Goal: Find contact information: Find contact information

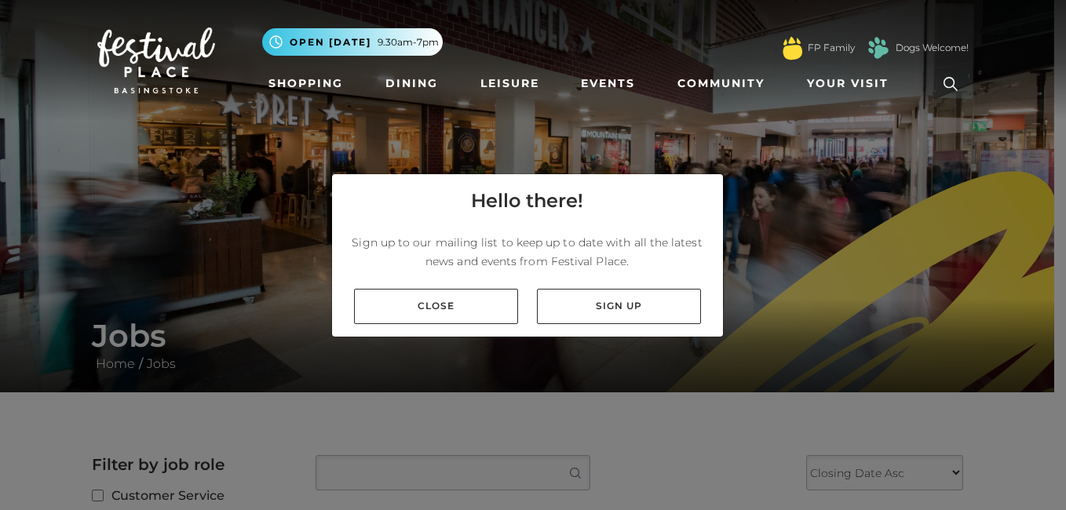
click at [450, 315] on link "Close" at bounding box center [436, 306] width 164 height 35
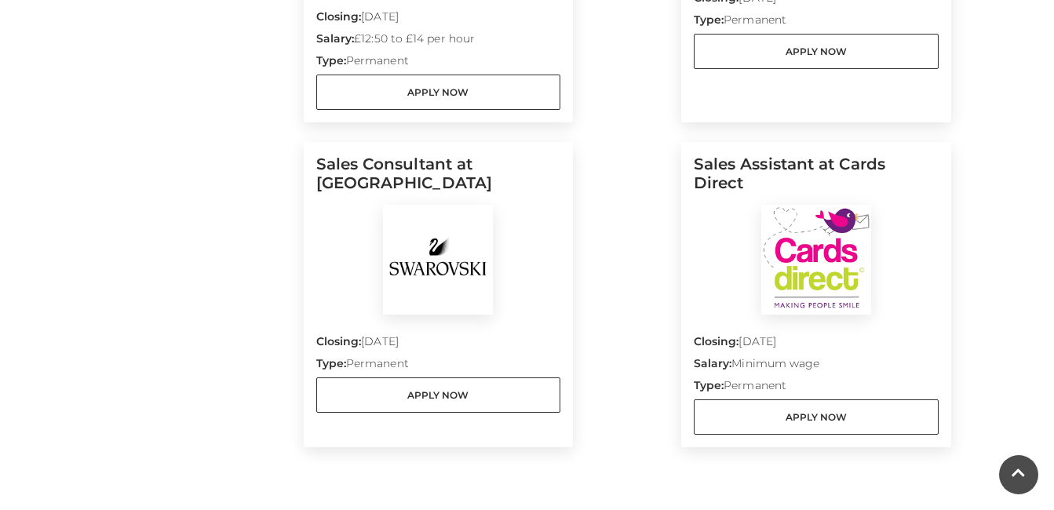
scroll to position [1766, 0]
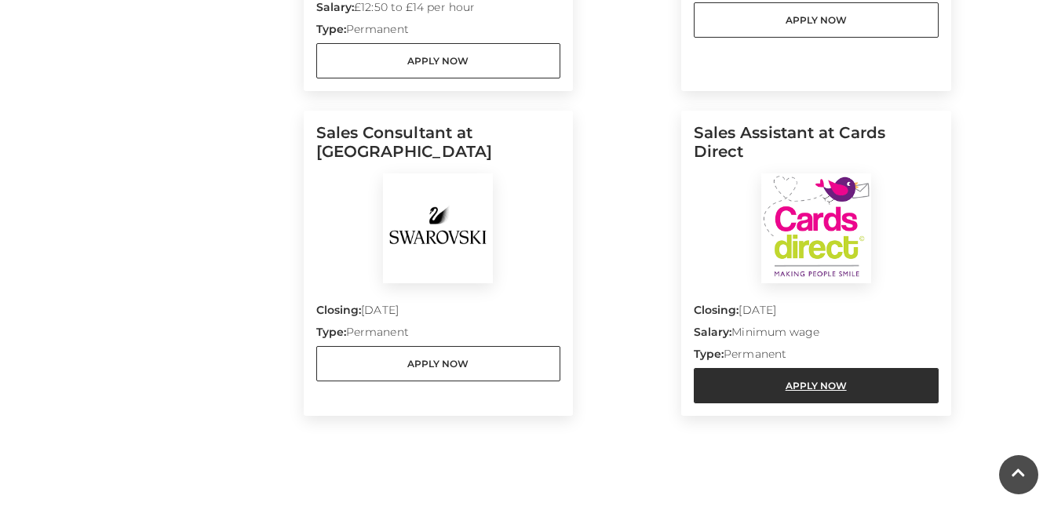
click at [833, 399] on link "Apply Now" at bounding box center [816, 385] width 245 height 35
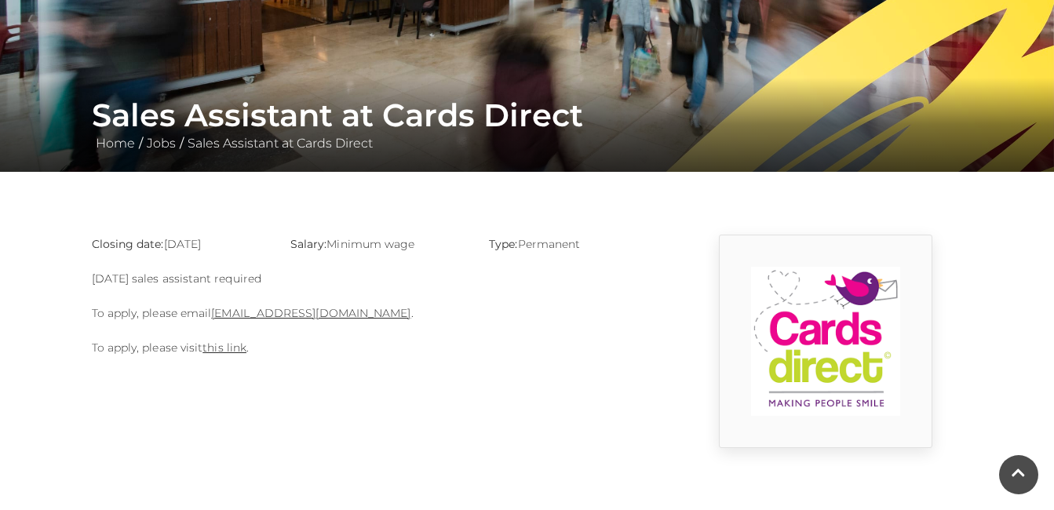
scroll to position [252, 0]
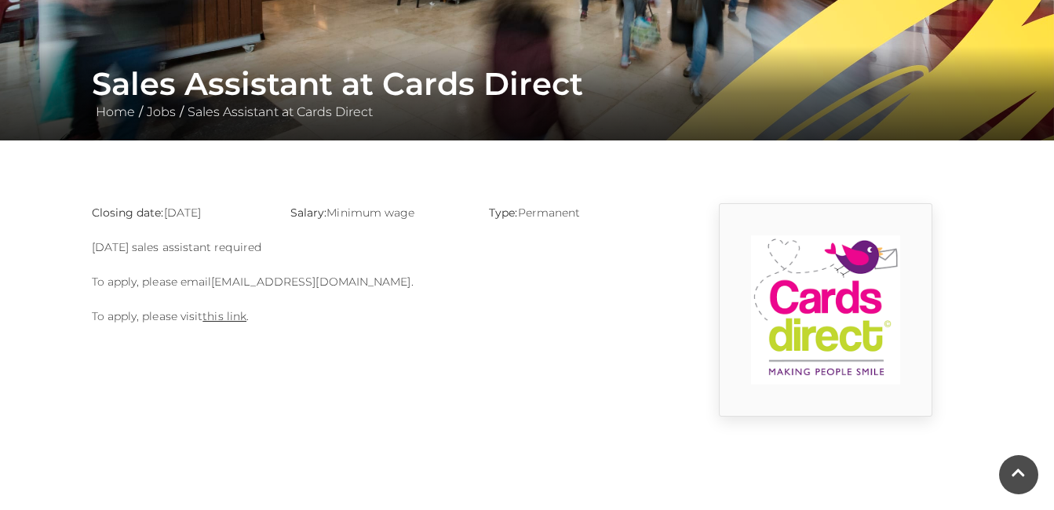
click at [307, 278] on link "basingstoke@cardsdirect.co.uk" at bounding box center [310, 282] width 199 height 14
